Goal: Task Accomplishment & Management: Manage account settings

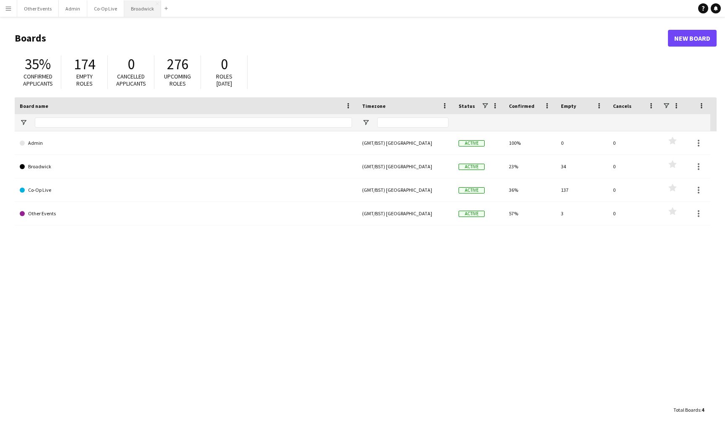
click at [148, 16] on button "Broadwick Close" at bounding box center [142, 8] width 37 height 16
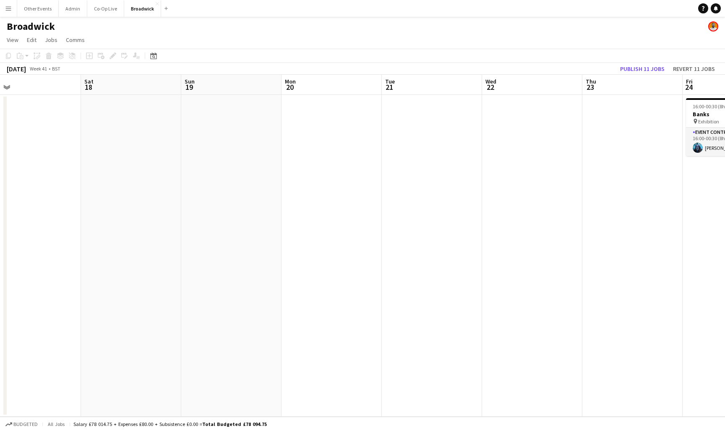
scroll to position [0, 327]
click at [38, 7] on button "Other Events Close" at bounding box center [38, 8] width 42 height 16
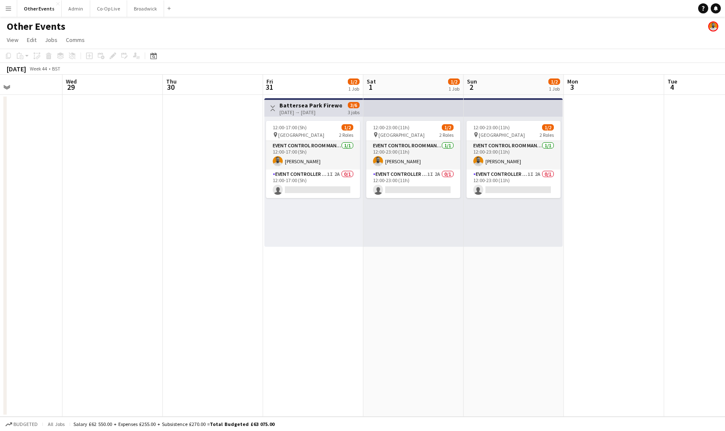
scroll to position [0, 340]
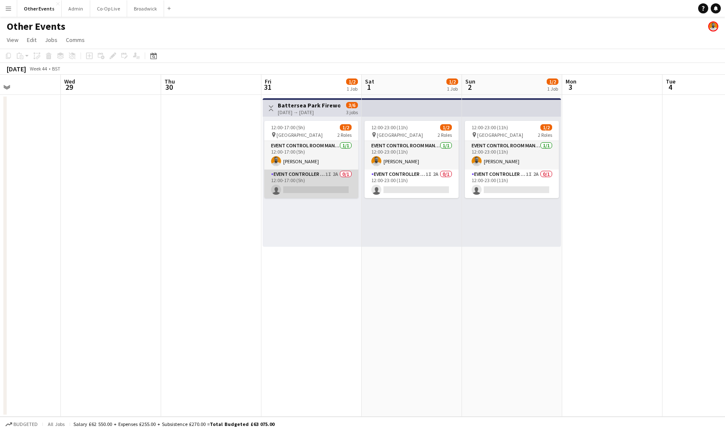
click at [317, 182] on app-card-role "Event Controller (with CCTV) 1I 2A 0/1 12:00-17:00 (5h) single-neutral-actions" at bounding box center [311, 184] width 94 height 29
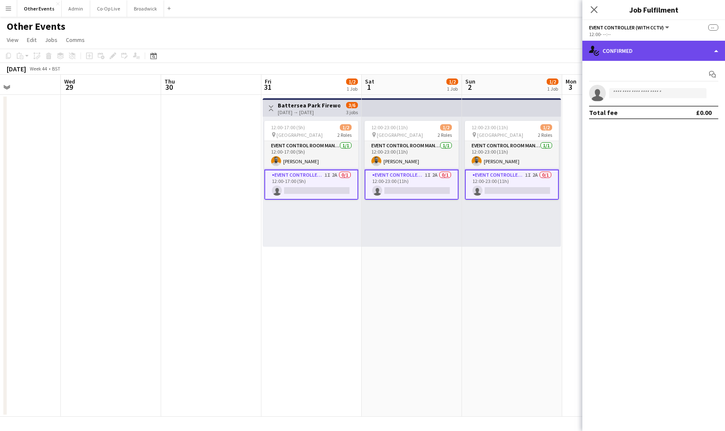
click at [677, 51] on div "single-neutral-actions-check-2 Confirmed" at bounding box center [654, 51] width 143 height 20
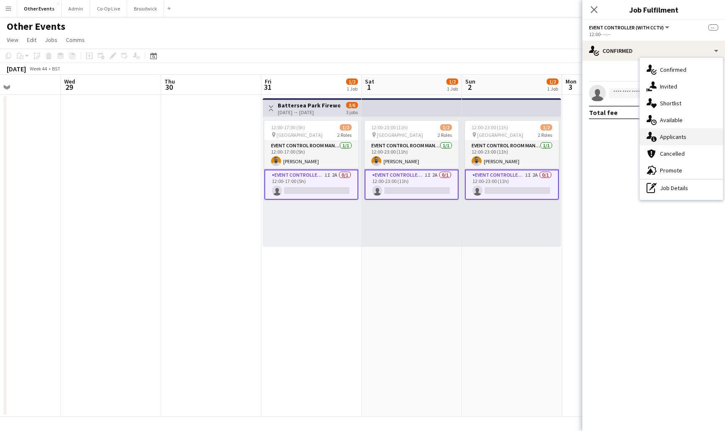
click at [686, 136] on span "Applicants" at bounding box center [673, 137] width 26 height 8
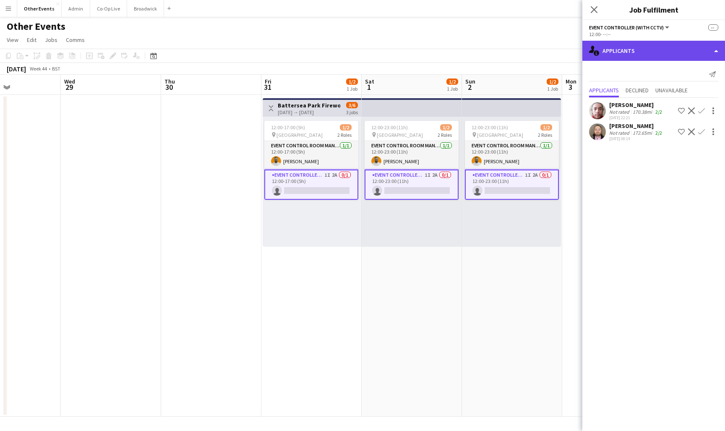
click at [646, 55] on div "single-neutral-actions-information Applicants" at bounding box center [654, 51] width 143 height 20
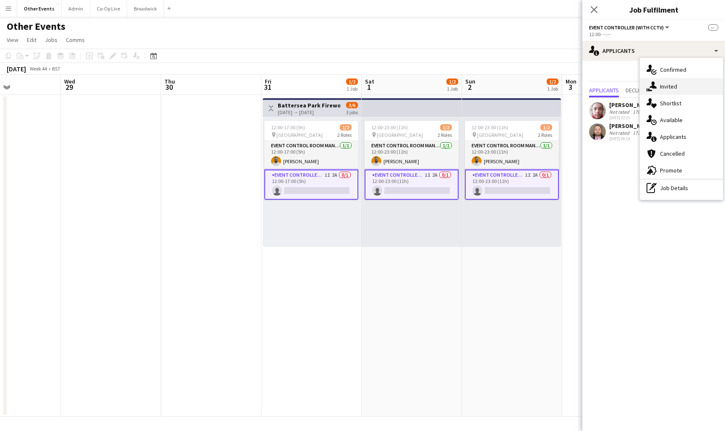
click at [673, 87] on span "Invited" at bounding box center [668, 87] width 17 height 8
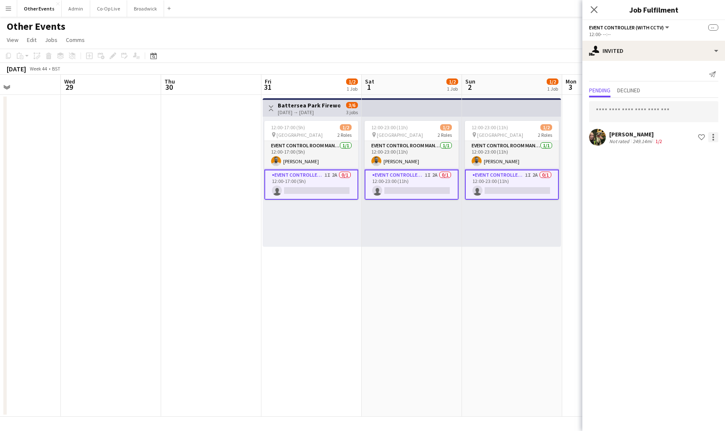
click at [714, 139] on div at bounding box center [714, 137] width 10 height 10
click at [693, 212] on span "Cancel invitation" at bounding box center [686, 212] width 49 height 7
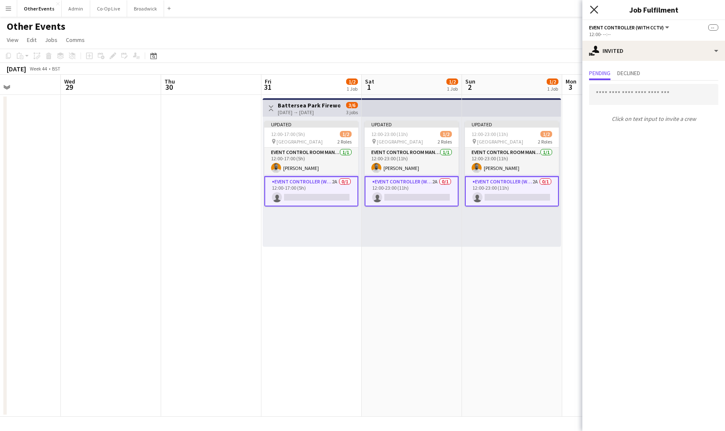
click at [595, 12] on icon "Close pop-in" at bounding box center [594, 9] width 8 height 8
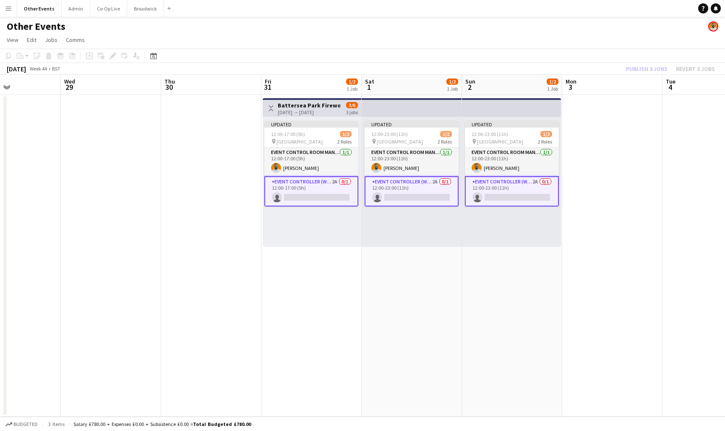
click at [610, 299] on app-date-cell at bounding box center [612, 256] width 100 height 322
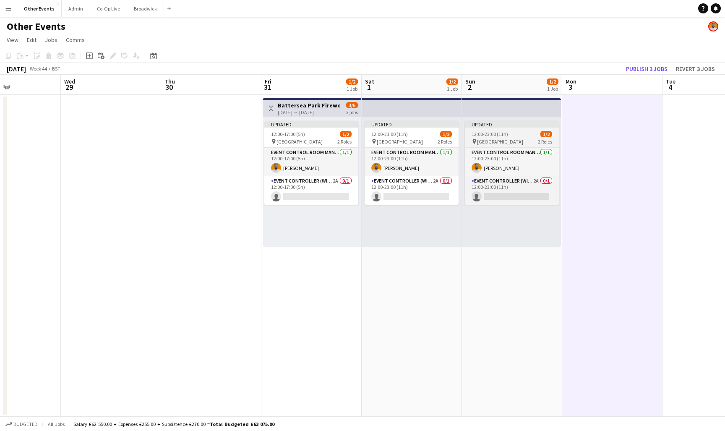
click at [528, 142] on div "pin [GEOGRAPHIC_DATA] 2 Roles" at bounding box center [512, 141] width 94 height 7
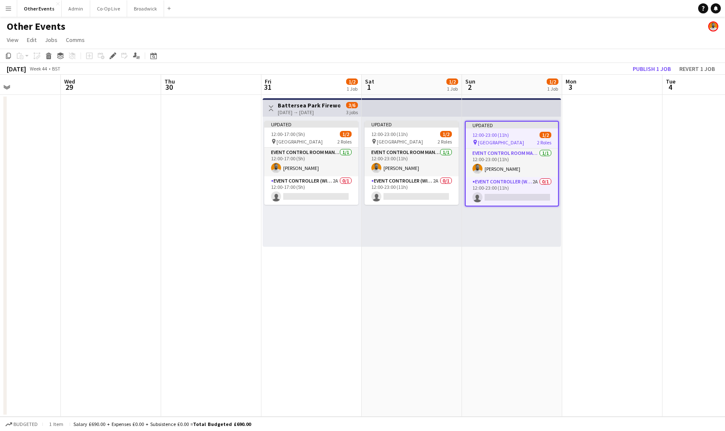
click at [612, 213] on app-date-cell at bounding box center [612, 256] width 100 height 322
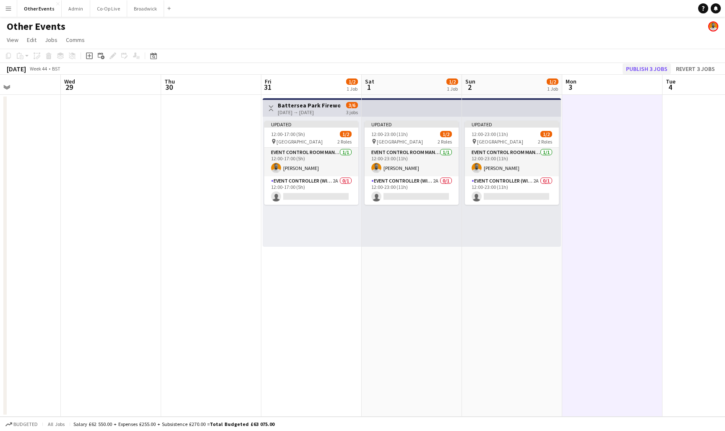
click at [644, 65] on button "Publish 3 jobs" at bounding box center [647, 68] width 48 height 11
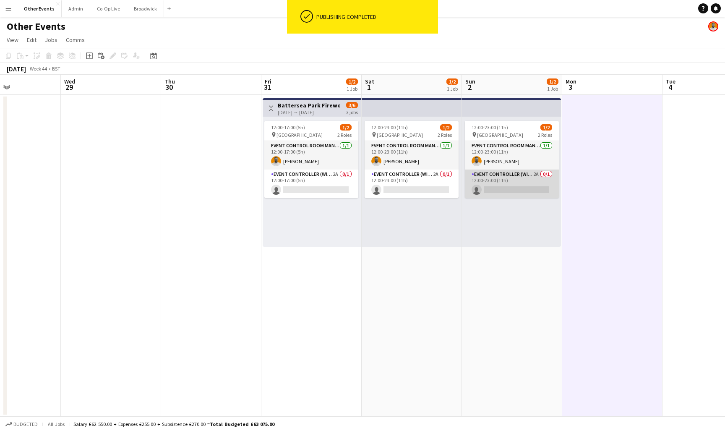
click at [519, 186] on app-card-role "Event Controller (with CCTV) 2A 0/1 12:00-23:00 (11h) single-neutral-actions" at bounding box center [512, 184] width 94 height 29
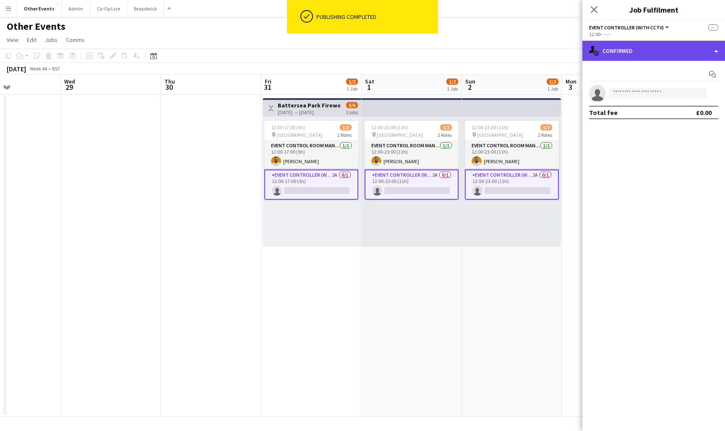
click at [633, 53] on div "single-neutral-actions-check-2 Confirmed" at bounding box center [654, 51] width 143 height 20
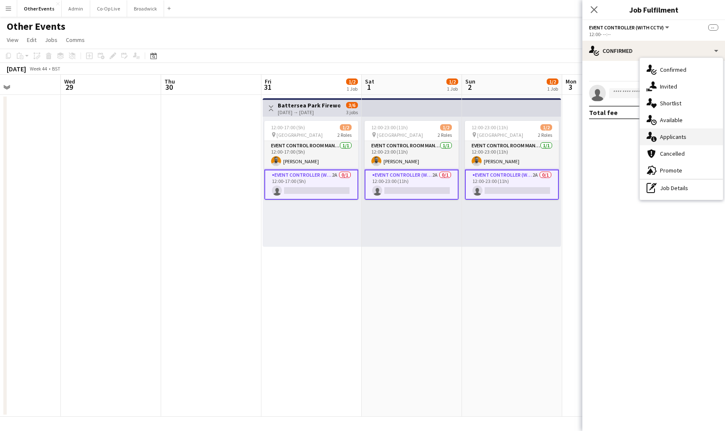
click at [676, 138] on span "Applicants" at bounding box center [673, 137] width 26 height 8
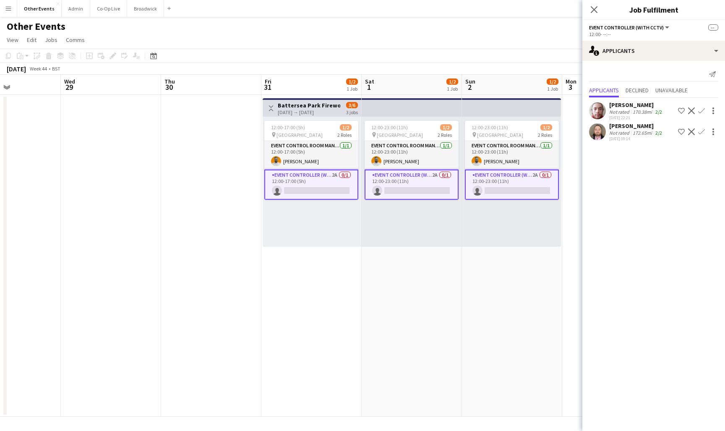
click at [599, 136] on app-user-avatar at bounding box center [597, 131] width 17 height 17
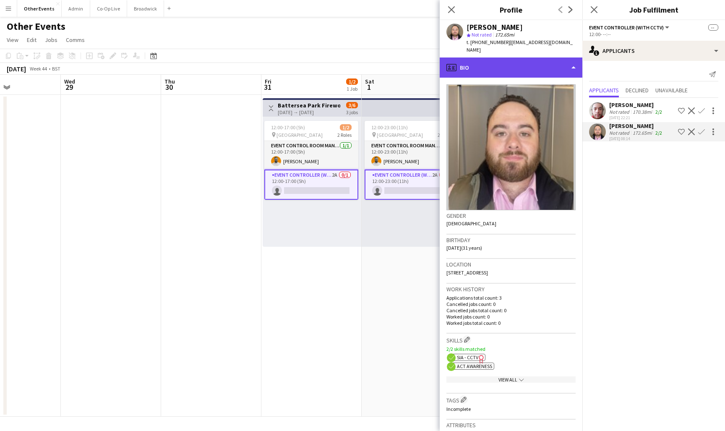
click at [559, 59] on div "profile Bio" at bounding box center [511, 68] width 143 height 20
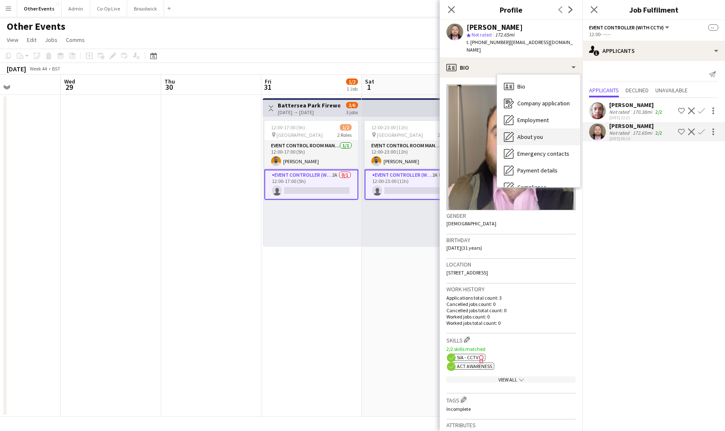
click at [553, 133] on div "About you About you" at bounding box center [538, 136] width 83 height 17
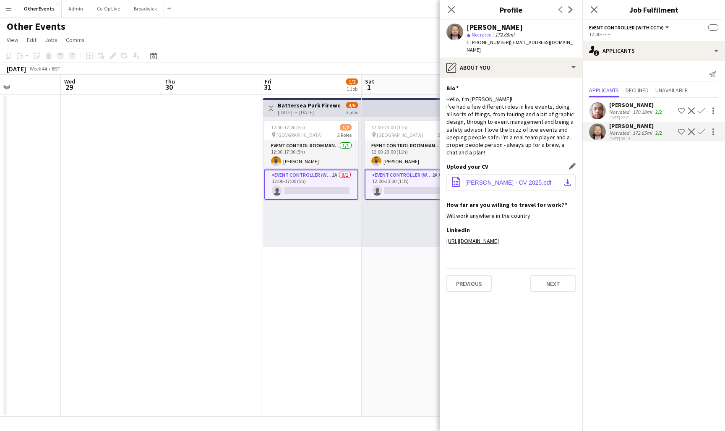
click at [513, 179] on span "[PERSON_NAME] - CV 2025.pdf" at bounding box center [509, 182] width 86 height 7
click at [453, 12] on icon "Close pop-in" at bounding box center [451, 9] width 8 height 8
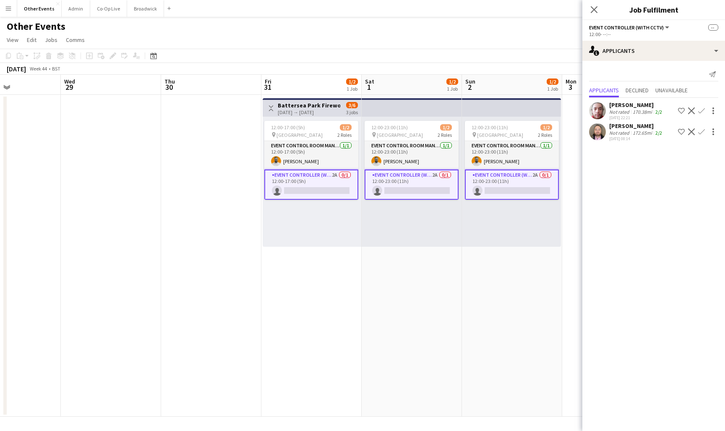
click at [704, 131] on app-icon "Confirm" at bounding box center [701, 131] width 7 height 7
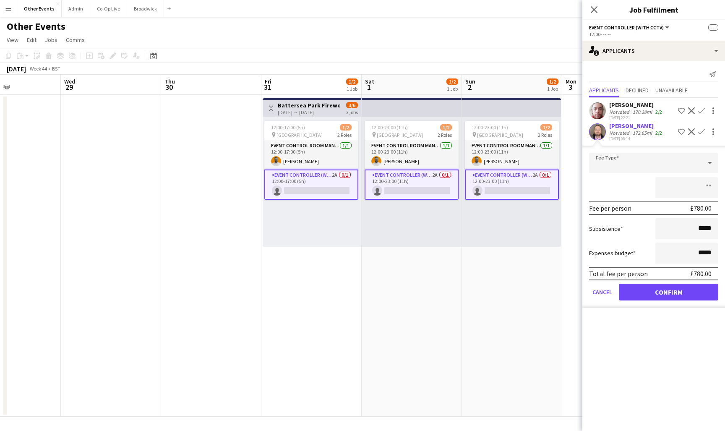
click at [672, 292] on button "Confirm" at bounding box center [668, 292] width 99 height 17
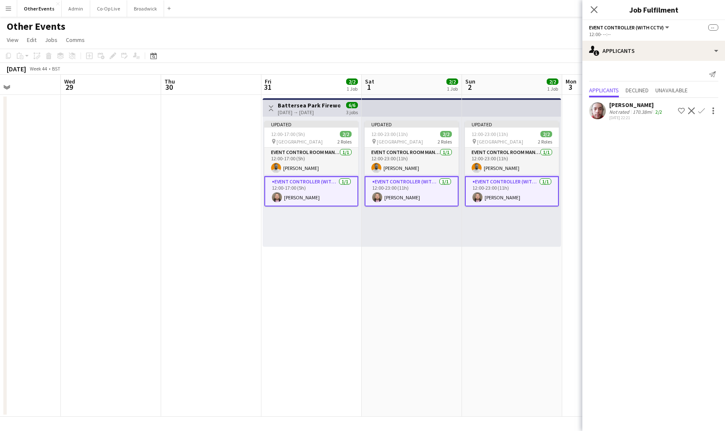
click at [523, 262] on app-date-cell "Updated 12:00-23:00 (11h) 2/2 pin [GEOGRAPHIC_DATA] 2 Roles Event Control Room …" at bounding box center [512, 256] width 100 height 322
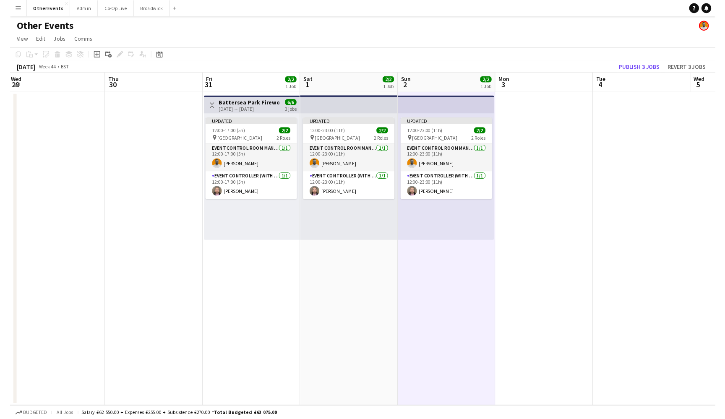
scroll to position [0, 405]
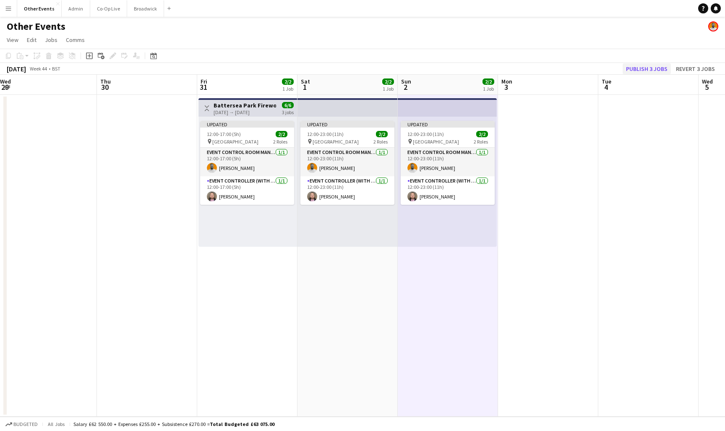
click at [647, 72] on button "Publish 3 jobs" at bounding box center [647, 68] width 48 height 11
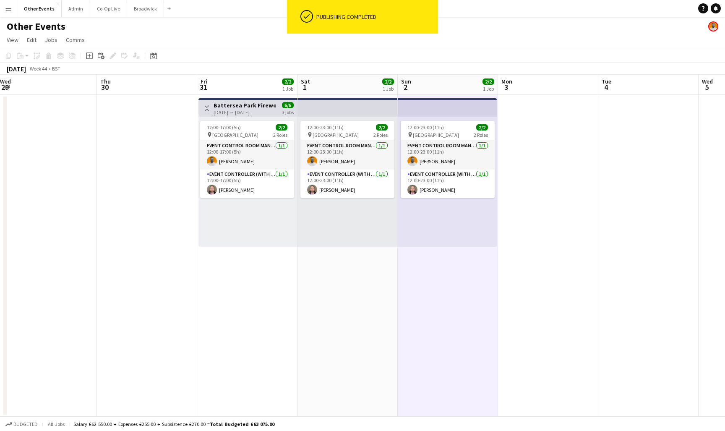
click at [566, 207] on app-date-cell at bounding box center [548, 256] width 100 height 322
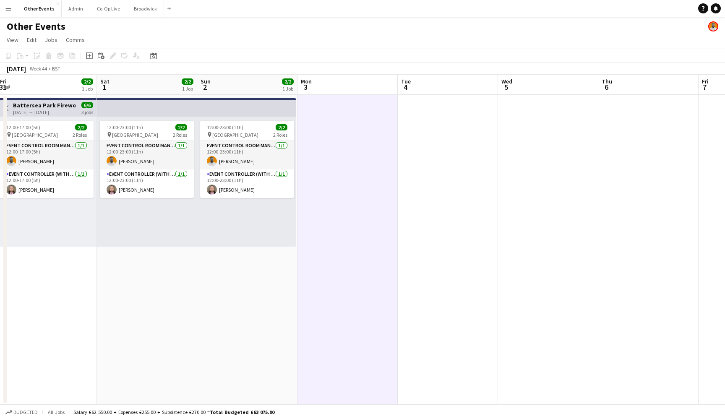
click at [333, 1] on app-navbar "Menu Boards Boards Boards All jobs Status Workforce Workforce My Workforce Recr…" at bounding box center [362, 8] width 725 height 17
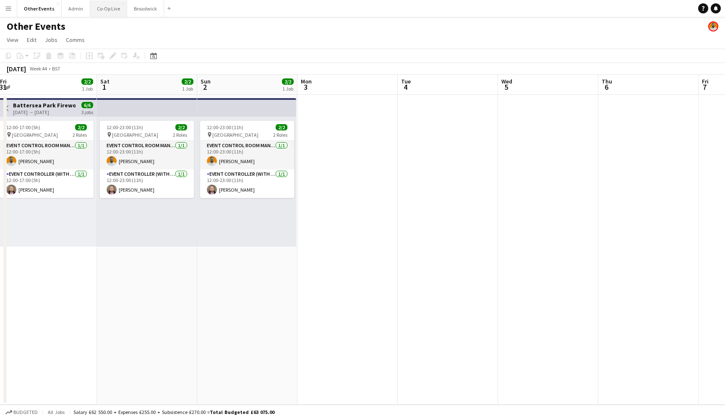
click at [105, 12] on button "Co-Op Live Close" at bounding box center [108, 8] width 37 height 16
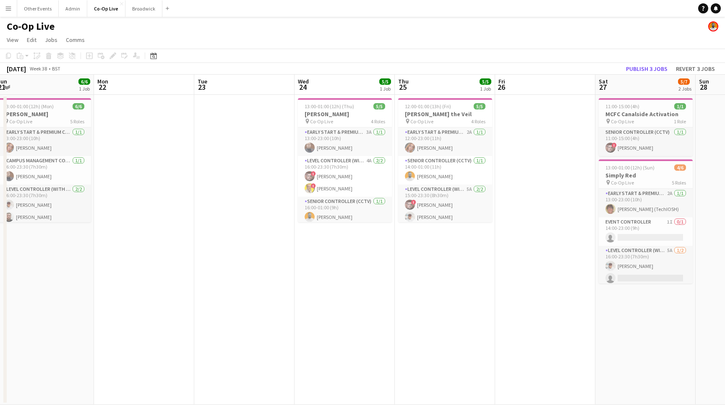
scroll to position [0, 202]
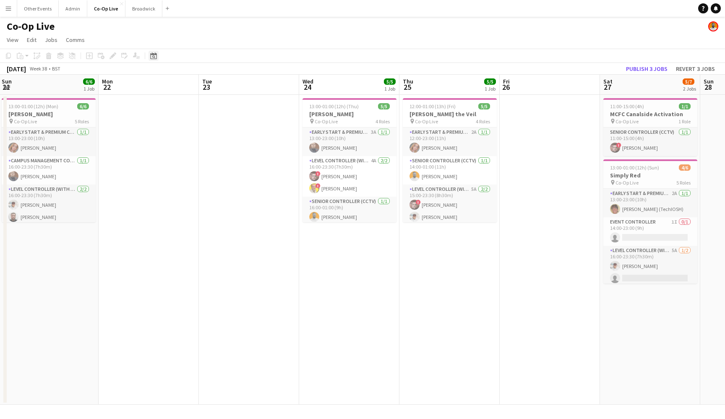
click at [151, 54] on icon at bounding box center [153, 55] width 6 height 7
click at [214, 186] on button "[DATE]" at bounding box center [213, 187] width 24 height 13
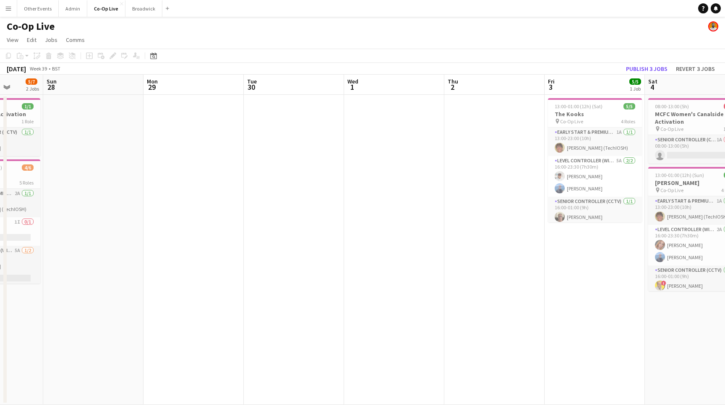
scroll to position [0, 250]
